Goal: Transaction & Acquisition: Book appointment/travel/reservation

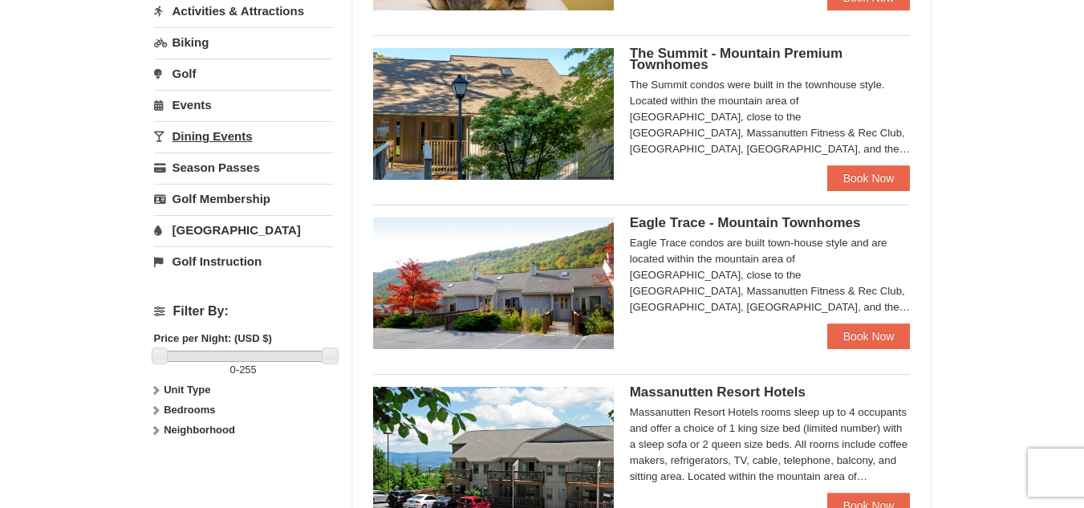
scroll to position [467, 0]
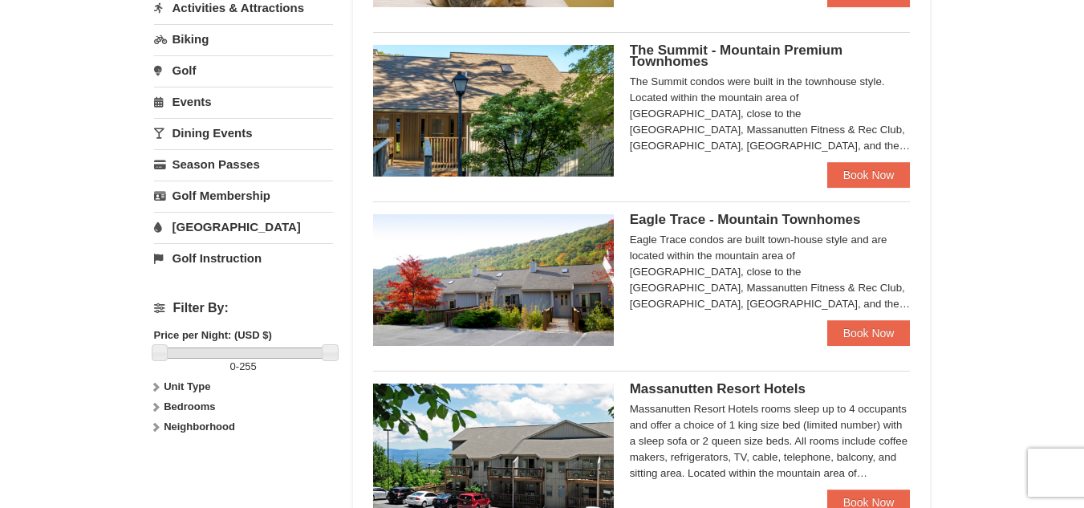
click at [254, 232] on link "[GEOGRAPHIC_DATA]" at bounding box center [243, 227] width 179 height 30
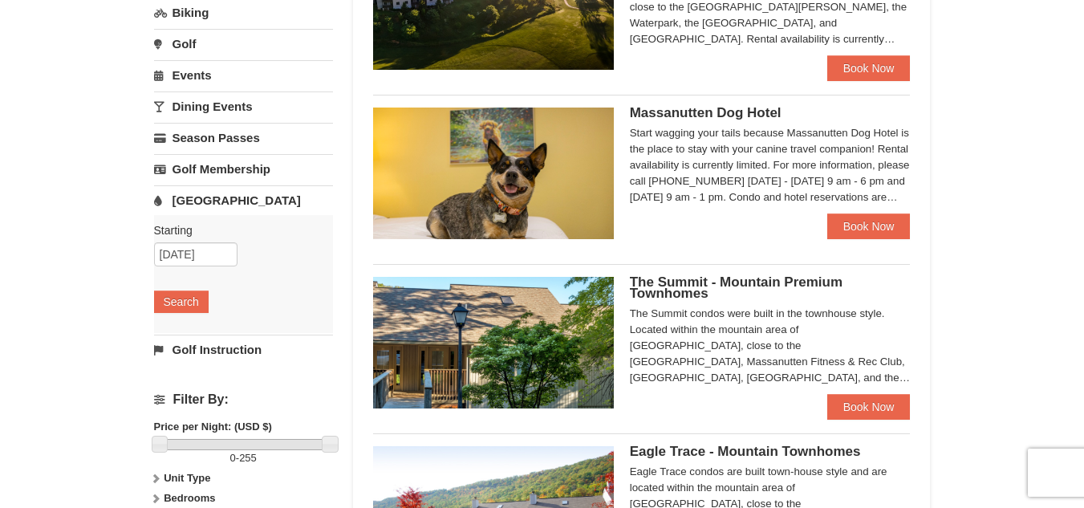
scroll to position [209, 0]
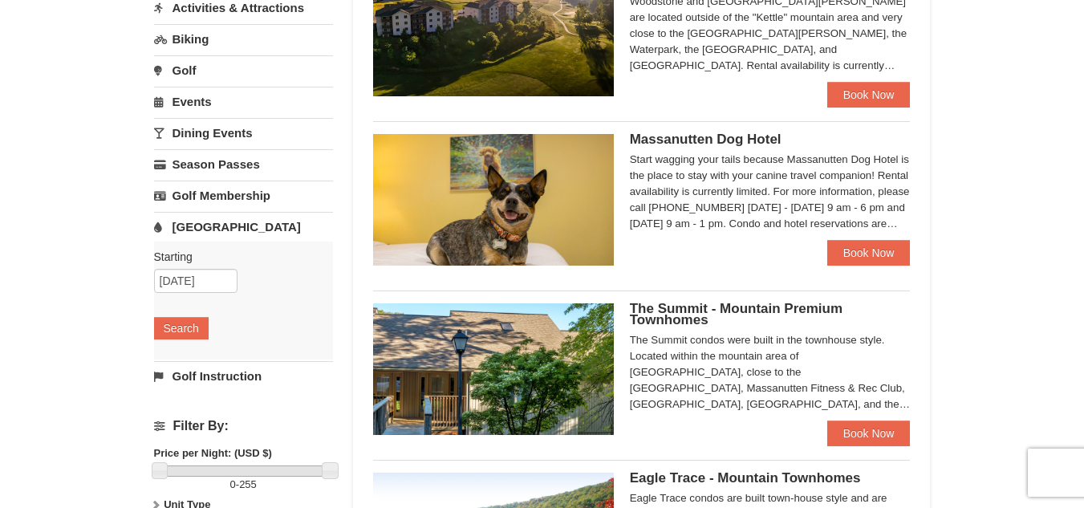
click at [254, 232] on link "[GEOGRAPHIC_DATA]" at bounding box center [243, 227] width 179 height 30
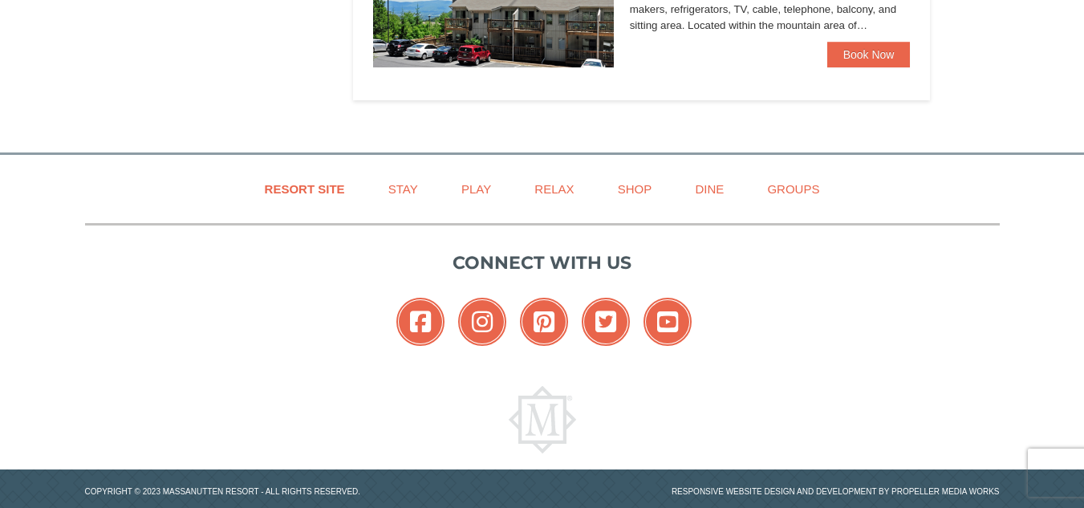
scroll to position [915, 0]
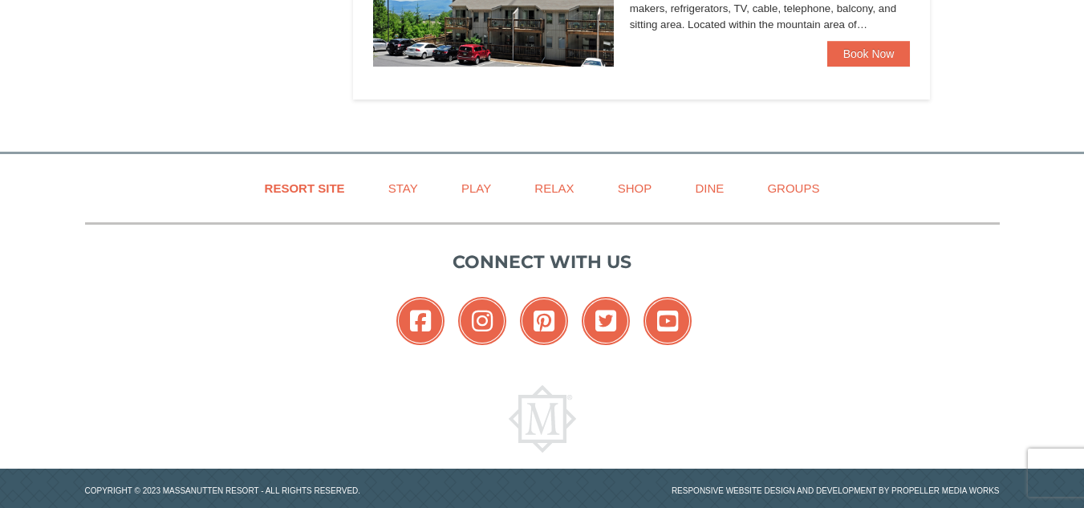
click at [854, 68] on li "Massanutten Resort Hotels [GEOGRAPHIC_DATA] $147.00 Book Now" at bounding box center [642, 0] width 538 height 157
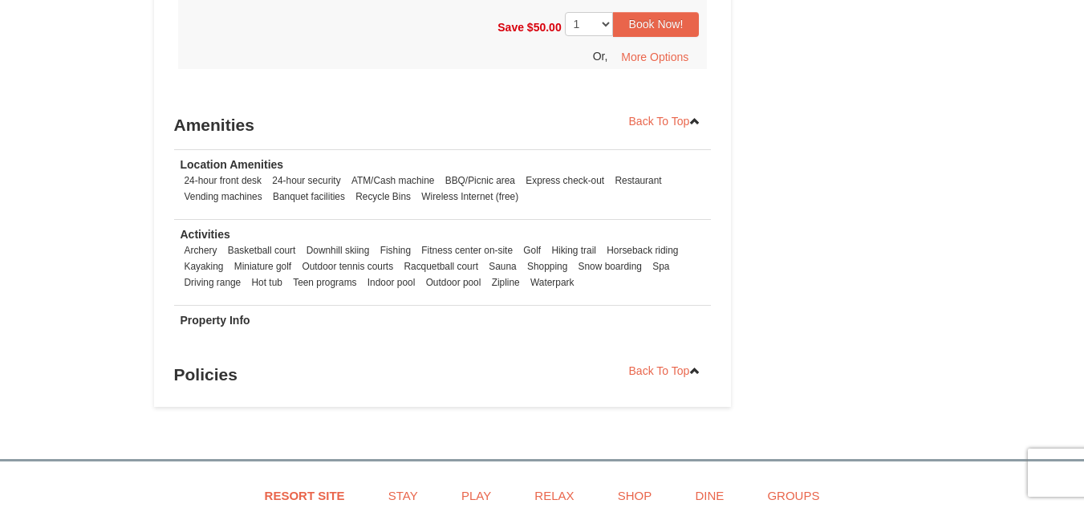
scroll to position [1149, 0]
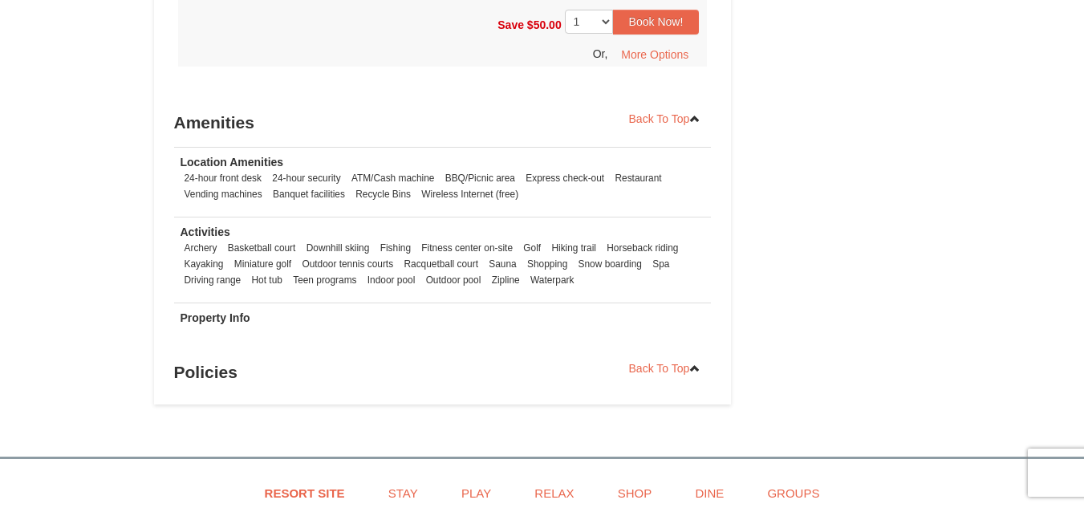
click at [373, 175] on li "ATM/Cash machine" at bounding box center [392, 178] width 91 height 16
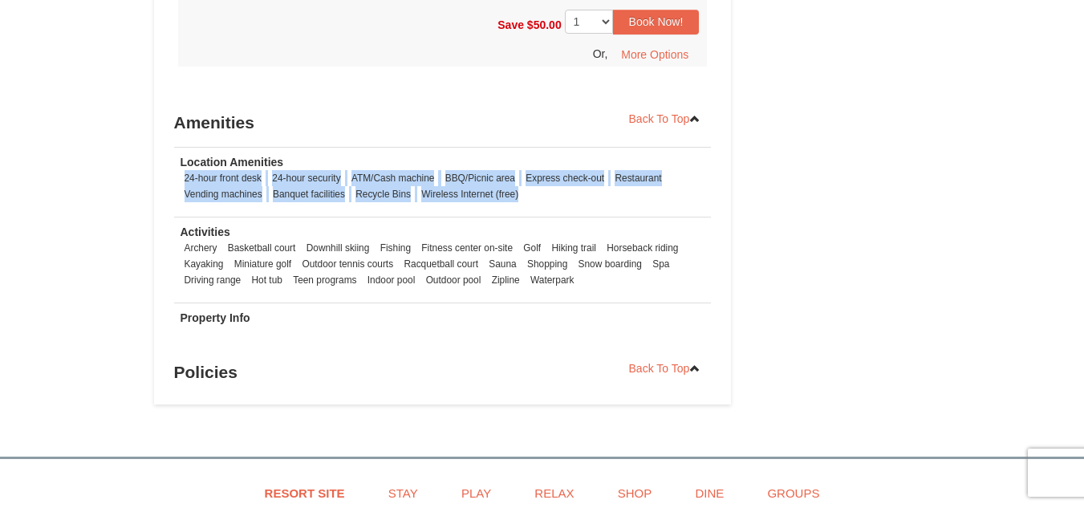
click at [373, 175] on li "ATM/Cash machine" at bounding box center [392, 178] width 91 height 16
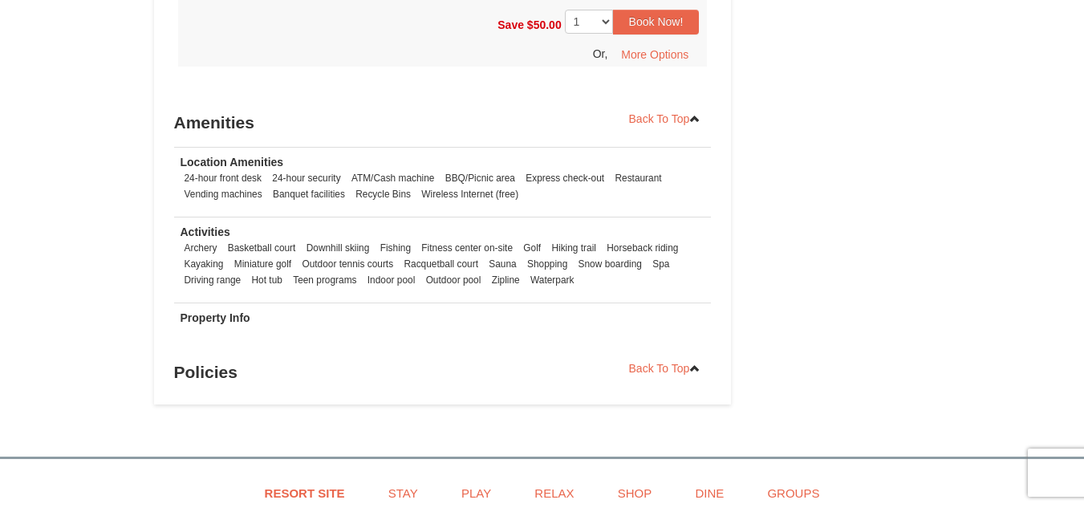
click at [474, 168] on td "Location Amenities 24-hour front desk 24-hour security ATM/Cash machine BBQ/Pic…" at bounding box center [443, 182] width 538 height 70
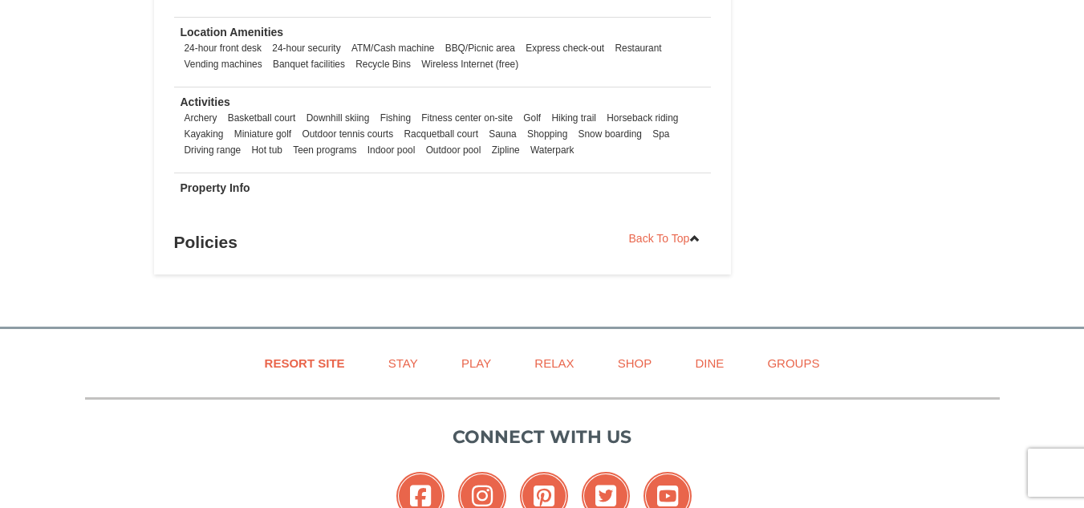
scroll to position [1280, 0]
click at [217, 240] on h3 "Policies" at bounding box center [443, 241] width 538 height 32
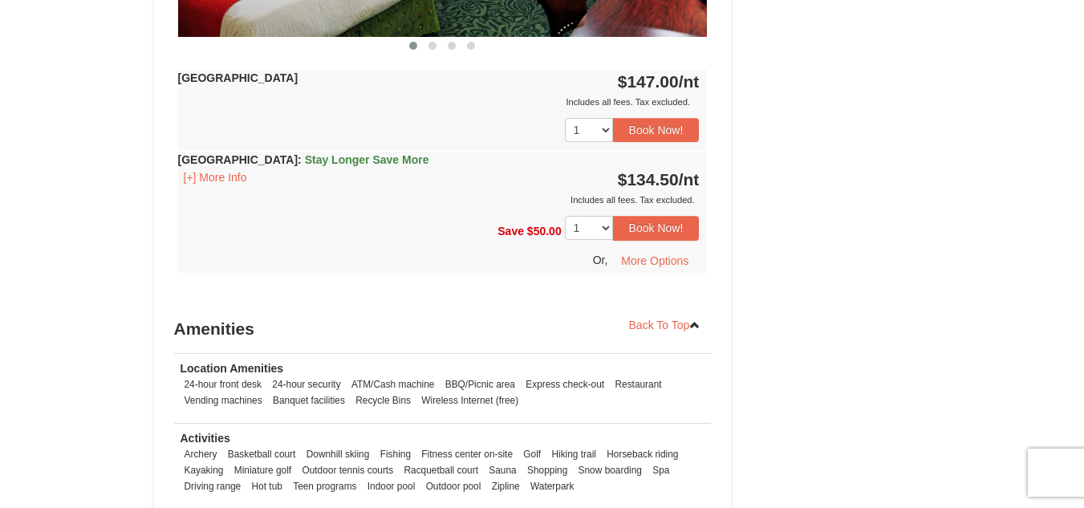
scroll to position [942, 0]
click at [591, 226] on select "1 2 3 4 5 6 7 8 9 10 11 12 13 14" at bounding box center [589, 229] width 48 height 24
select select "4"
click at [565, 217] on select "1 2 3 4 5 6 7 8 9 10 11 12 13 14" at bounding box center [589, 229] width 48 height 24
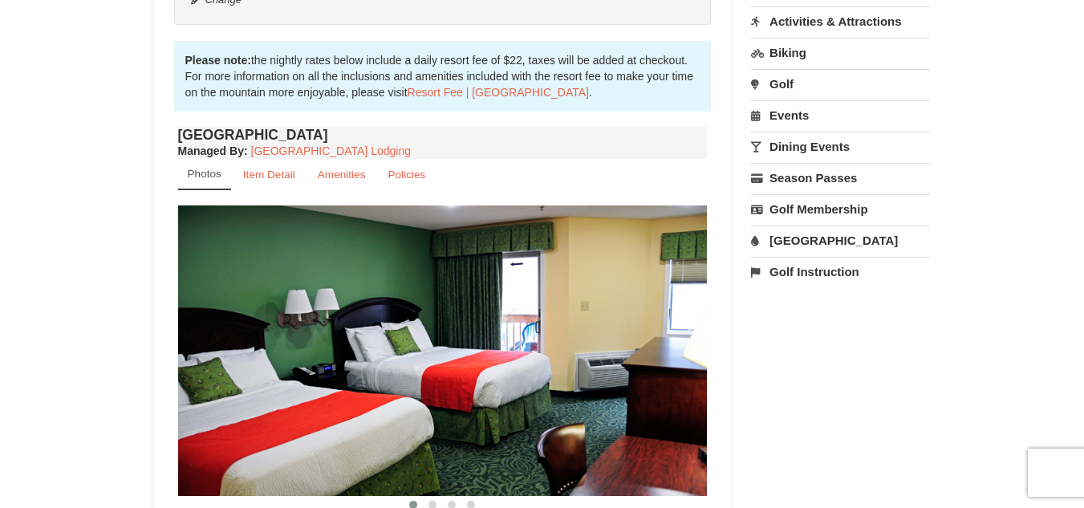
scroll to position [474, 0]
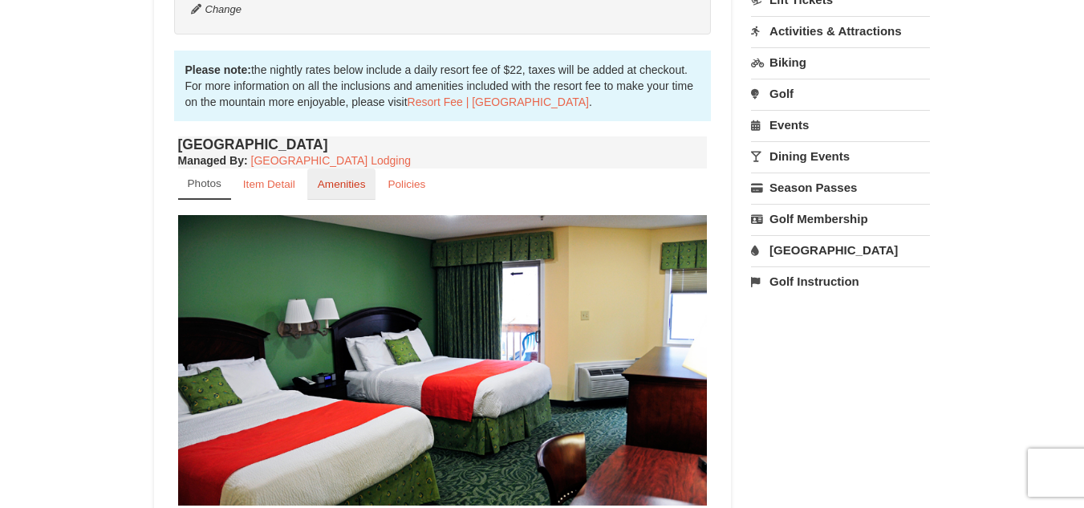
click at [337, 187] on small "Amenities" at bounding box center [342, 184] width 48 height 12
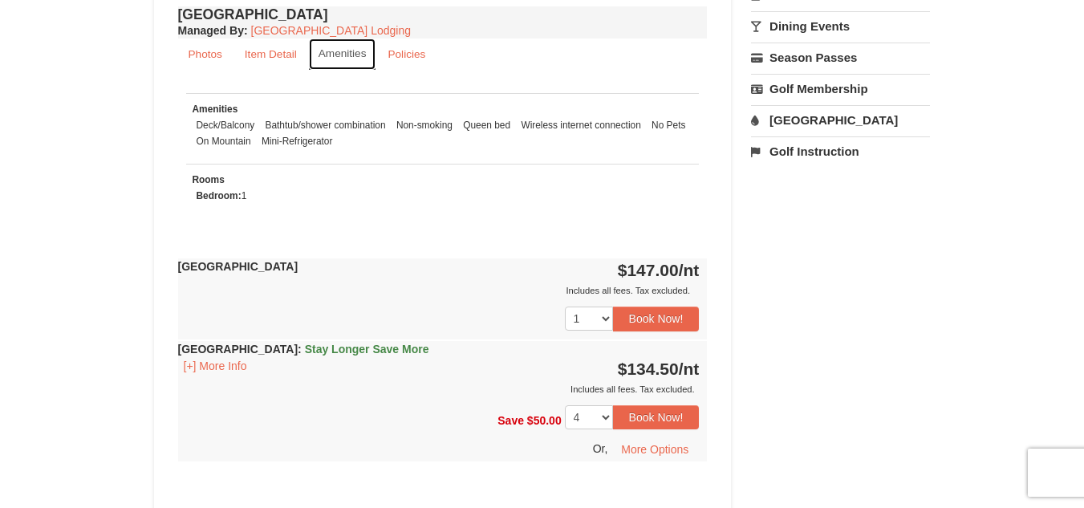
scroll to position [588, 0]
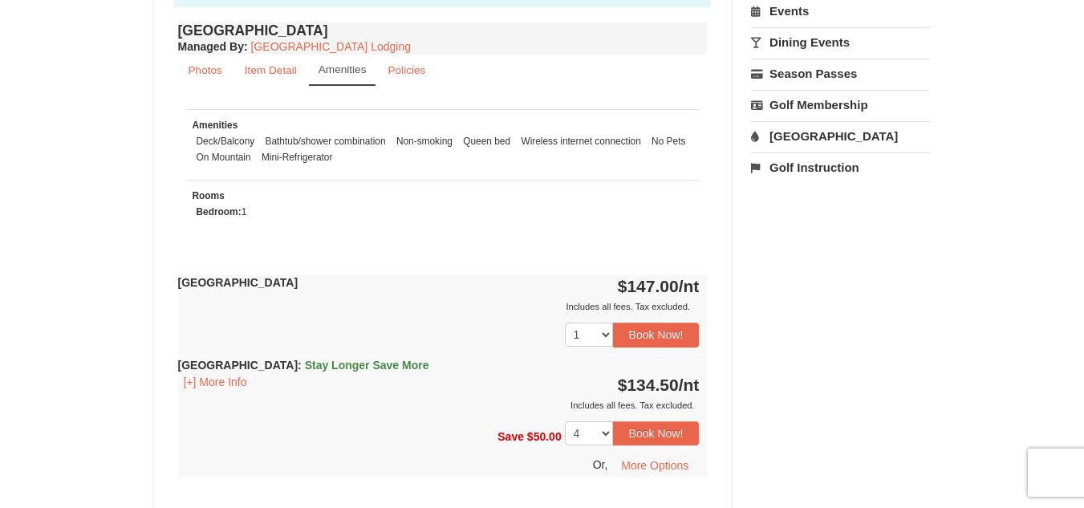
click at [246, 209] on li "Bedroom: 1" at bounding box center [222, 212] width 59 height 16
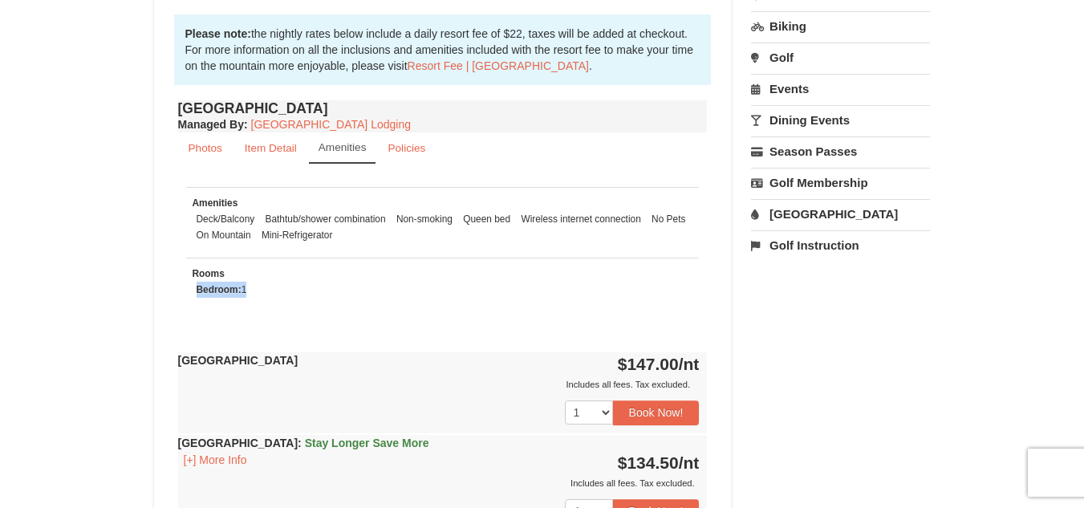
scroll to position [511, 0]
click at [222, 148] on link "Photos" at bounding box center [205, 147] width 55 height 31
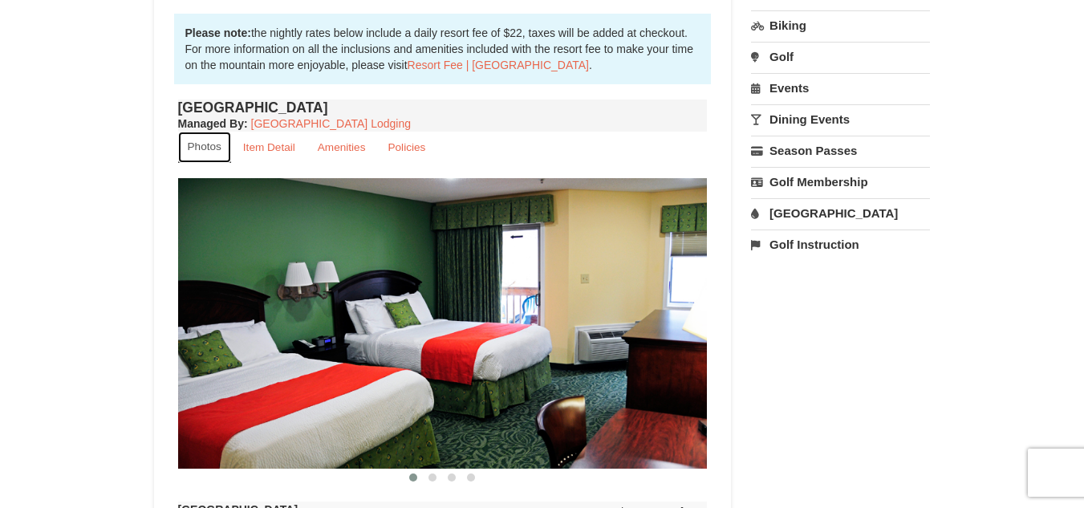
scroll to position [555, 0]
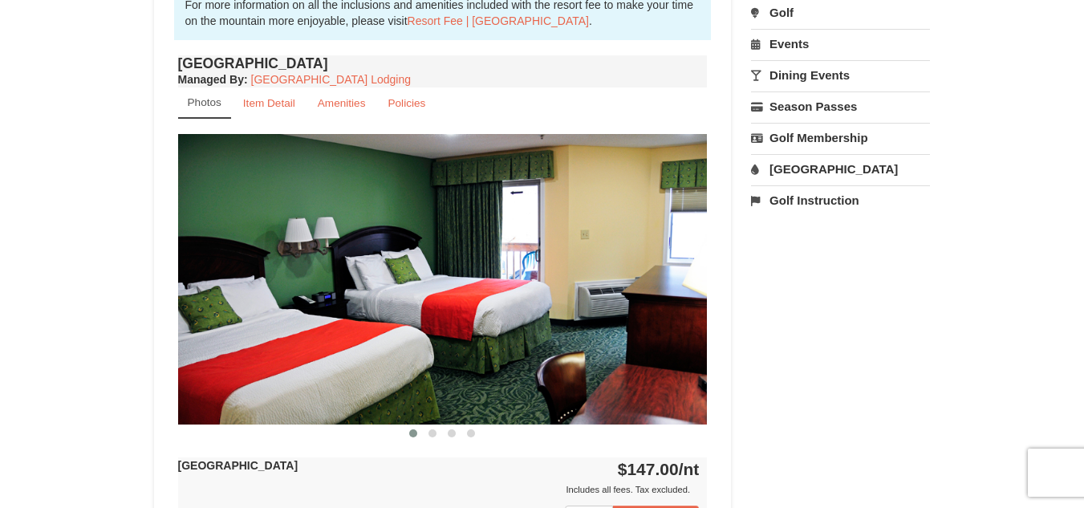
click at [781, 81] on link "Dining Events" at bounding box center [840, 75] width 179 height 30
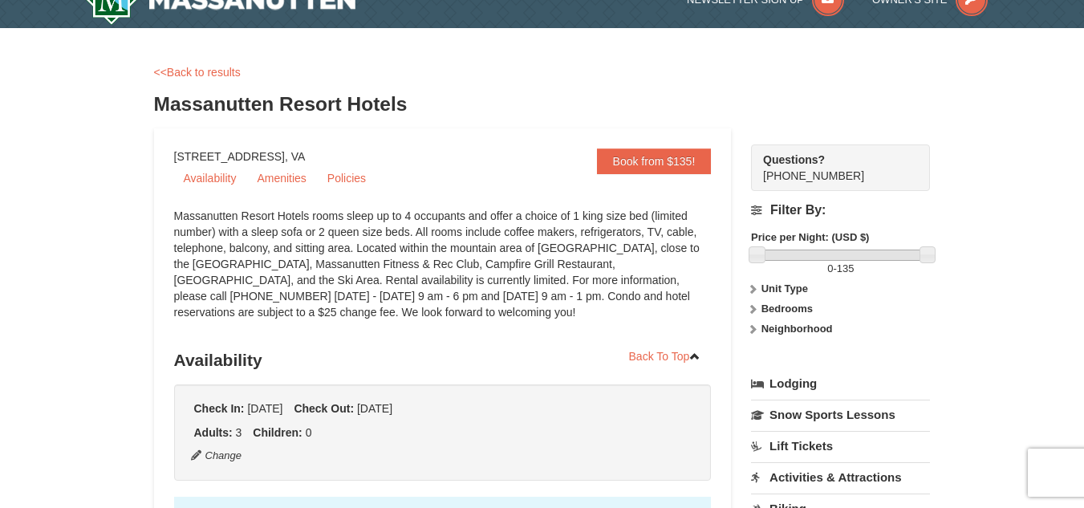
scroll to position [0, 0]
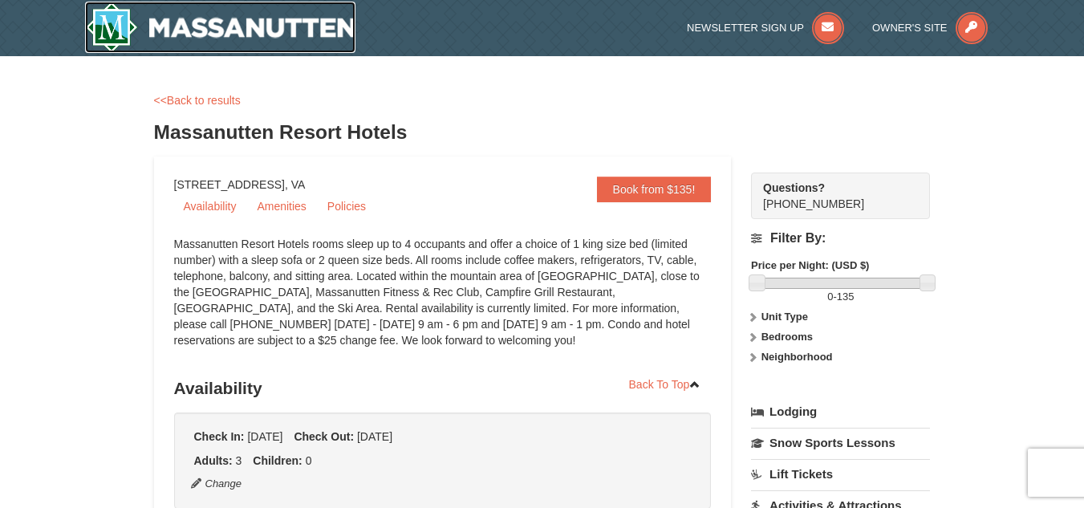
click at [258, 30] on img at bounding box center [220, 27] width 271 height 51
